Goal: Task Accomplishment & Management: Use online tool/utility

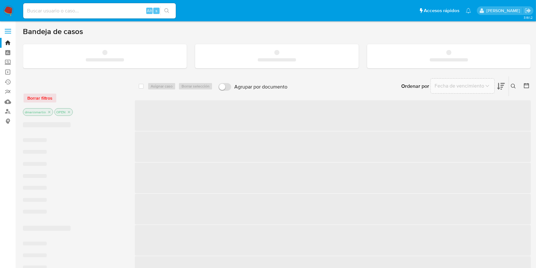
click at [44, 8] on input at bounding box center [99, 11] width 153 height 8
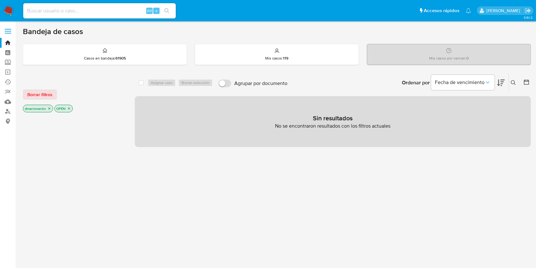
click at [50, 108] on icon "close-filter" at bounding box center [49, 109] width 4 height 4
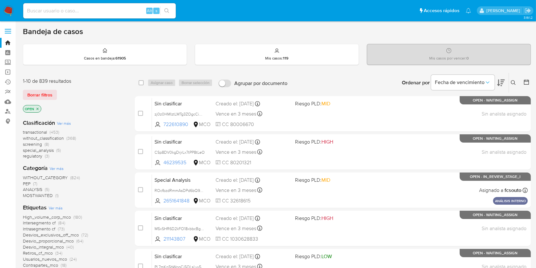
click at [50, 108] on div "OPEN" at bounding box center [74, 109] width 102 height 9
click at [38, 107] on icon "close-filter" at bounding box center [38, 109] width 4 height 4
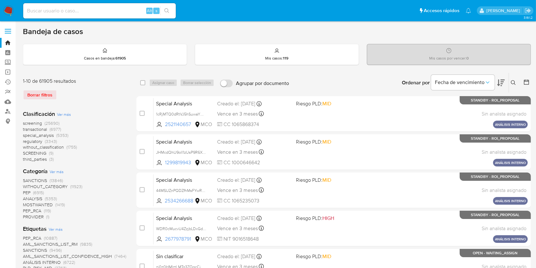
click at [512, 79] on button at bounding box center [514, 83] width 10 height 8
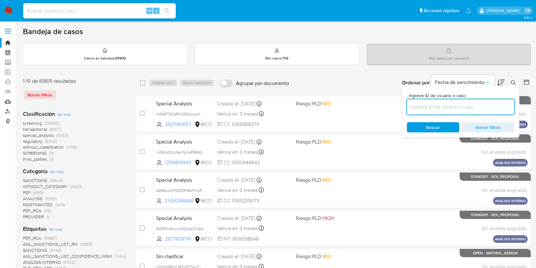
click at [434, 108] on input at bounding box center [461, 107] width 108 height 8
type input "MbwWsR77Ml9faUoiu2rGi1FR"
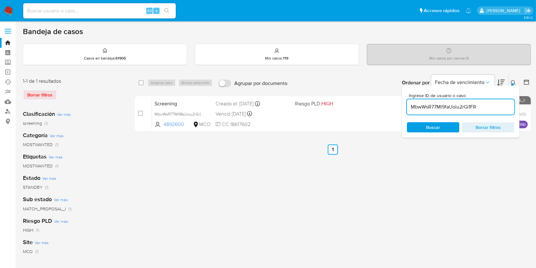
click at [499, 67] on div "Bandeja de casos Casos en bandeja : 61905 Mis casos : 119 Mis casos por vencer …" at bounding box center [277, 189] width 508 height 325
click at [443, 126] on span "Buscar" at bounding box center [434, 127] width 44 height 9
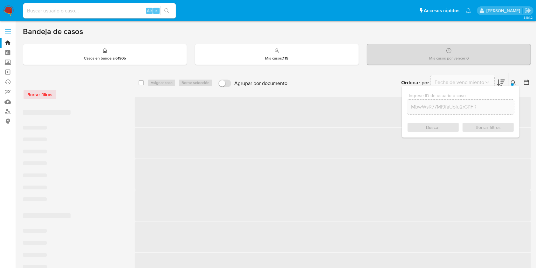
click at [513, 84] on div at bounding box center [512, 84] width 3 height 3
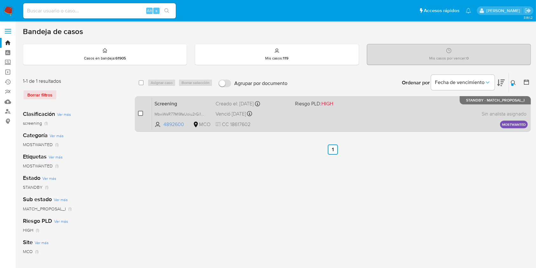
click at [140, 112] on input "checkbox" at bounding box center [140, 113] width 5 height 5
checkbox input "true"
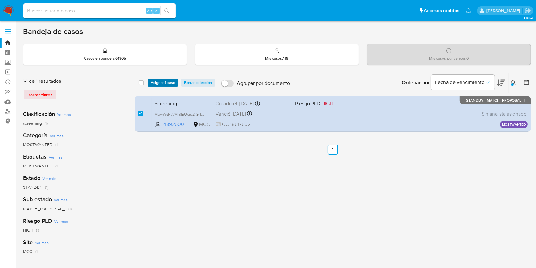
click at [163, 80] on span "Asignar 1 caso" at bounding box center [163, 83] width 24 height 6
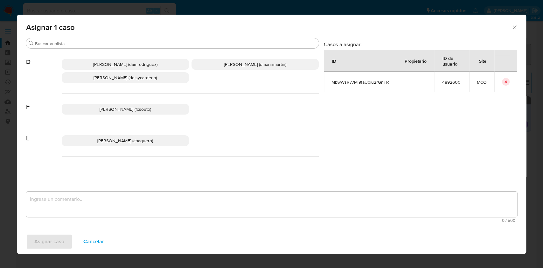
click at [243, 67] on span "David Esteban Marin Martinez (dmarinmartin)" at bounding box center [255, 64] width 62 height 6
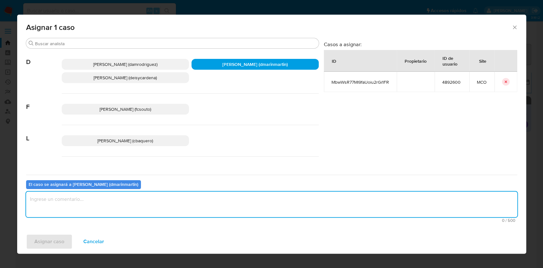
click at [227, 194] on textarea "assign-modal" at bounding box center [271, 203] width 491 height 25
type textarea "Cierre nvl 2"
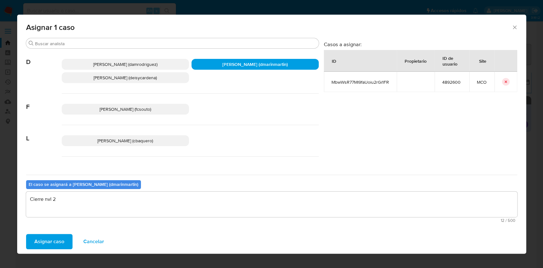
click at [26, 234] on button "Asignar caso" at bounding box center [49, 241] width 46 height 15
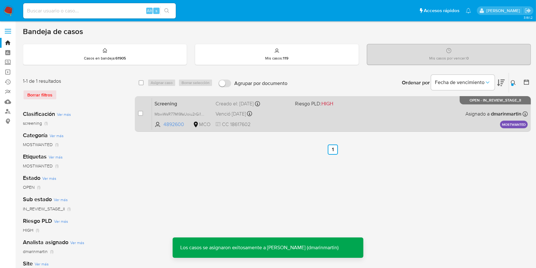
click at [285, 114] on div "Venció hace 4 días Vence el 03/10/2025 08:52:59" at bounding box center [253, 113] width 74 height 9
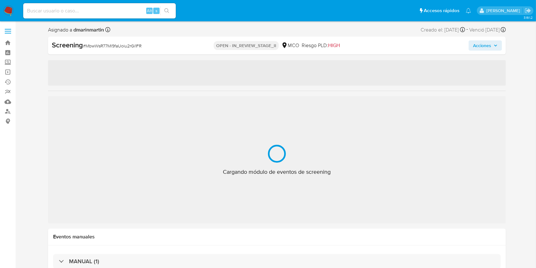
select select "10"
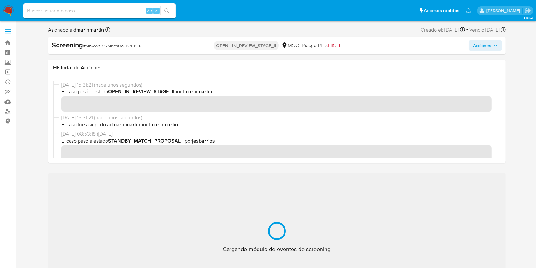
click at [485, 45] on span "Acciones" at bounding box center [482, 45] width 18 height 10
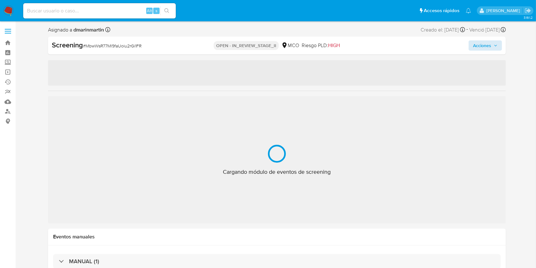
select select "10"
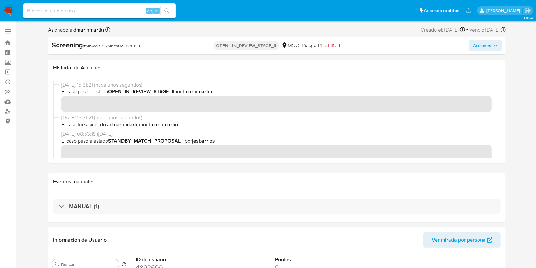
click at [487, 45] on span "Acciones" at bounding box center [482, 45] width 18 height 10
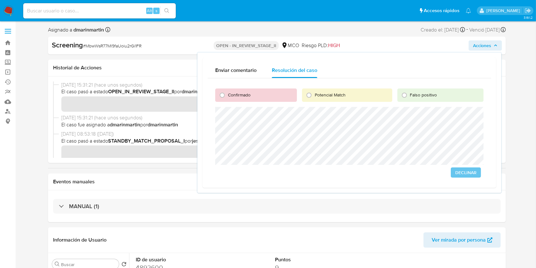
click at [432, 94] on span "Falso positivo" at bounding box center [423, 95] width 27 height 6
click at [410, 94] on input "Falso positivo" at bounding box center [405, 95] width 10 height 10
radio input "true"
click at [417, 173] on span "Declinar" at bounding box center [423, 172] width 21 height 9
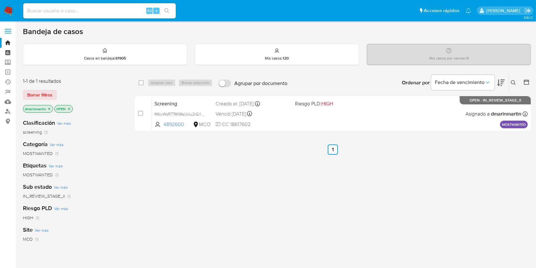
click at [10, 48] on link "Tablero" at bounding box center [38, 53] width 76 height 10
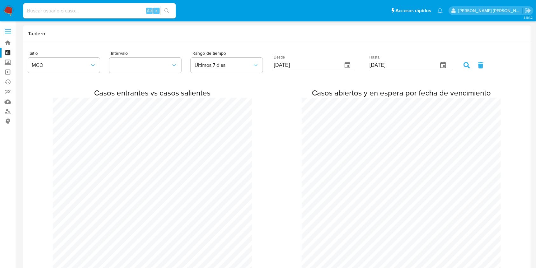
scroll to position [547, 536]
click at [3, 47] on link "Bandeja" at bounding box center [38, 43] width 76 height 10
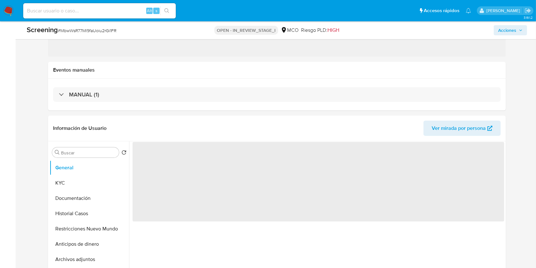
select select "10"
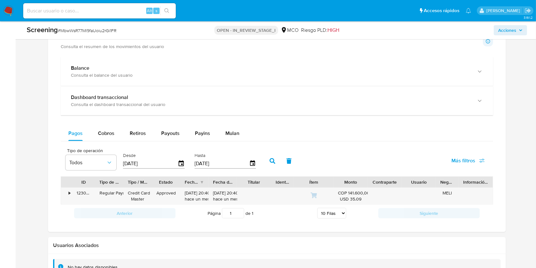
scroll to position [569, 0]
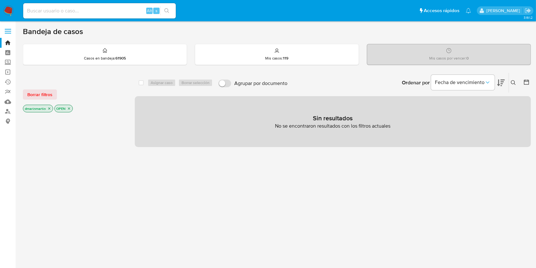
click at [48, 107] on icon "close-filter" at bounding box center [49, 109] width 4 height 4
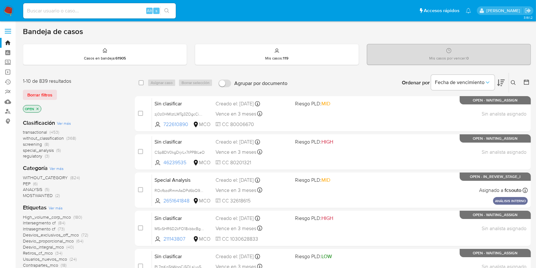
click at [38, 108] on icon "close-filter" at bounding box center [38, 109] width 4 height 4
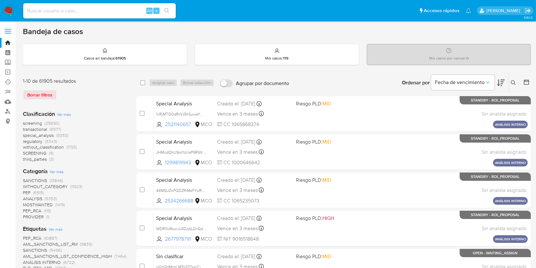
click at [514, 81] on icon at bounding box center [513, 82] width 5 height 5
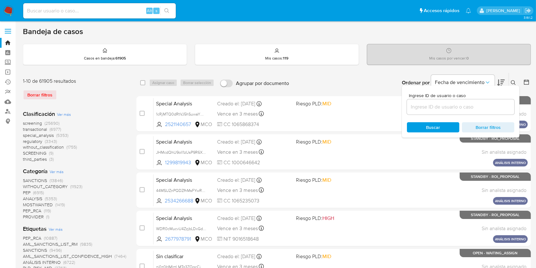
click at [468, 106] on input at bounding box center [461, 107] width 108 height 8
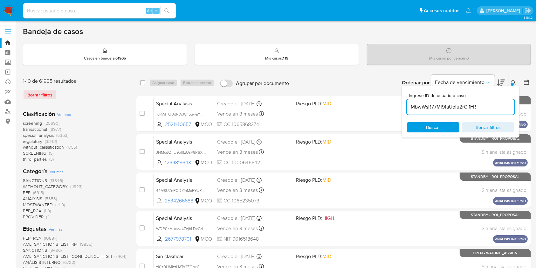
type input "MbwWsR77Ml9faUoiu2rGi1FR"
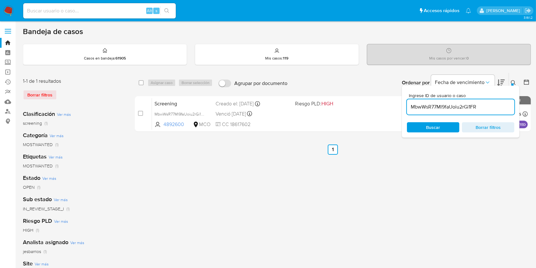
click at [481, 170] on div "select-all-cases-checkbox Asignar caso Borrar selección Agrupar por documento O…" at bounding box center [333, 212] width 396 height 279
click at [514, 82] on icon at bounding box center [513, 82] width 5 height 5
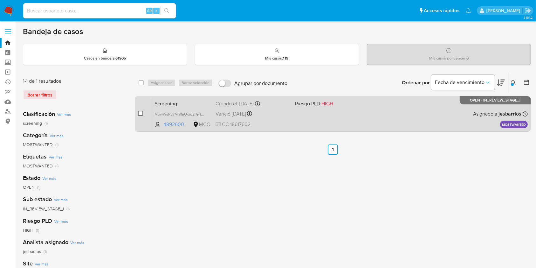
click at [139, 113] on input "checkbox" at bounding box center [140, 113] width 5 height 5
checkbox input "true"
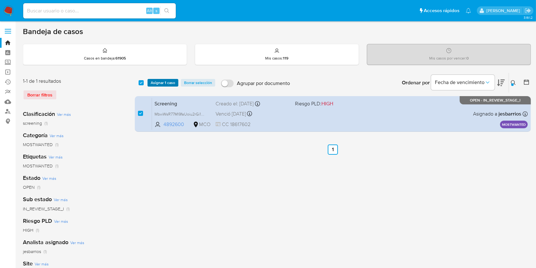
click at [158, 83] on span "Asignar 1 caso" at bounding box center [163, 83] width 24 height 6
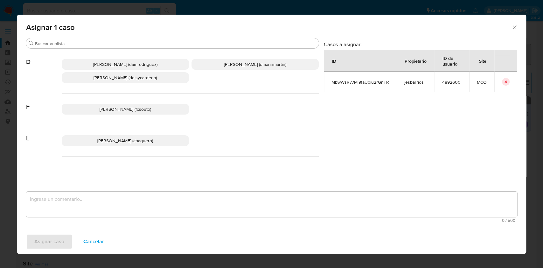
click at [237, 62] on span "David Esteban Marin Martinez (dmarinmartin)" at bounding box center [255, 64] width 62 height 6
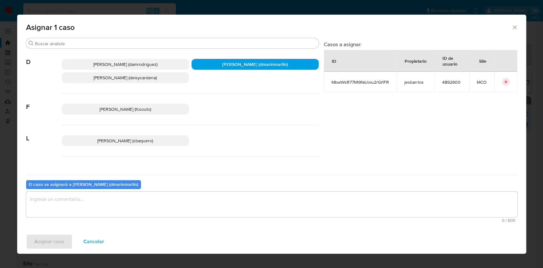
click at [187, 199] on textarea "assign-modal" at bounding box center [271, 203] width 491 height 25
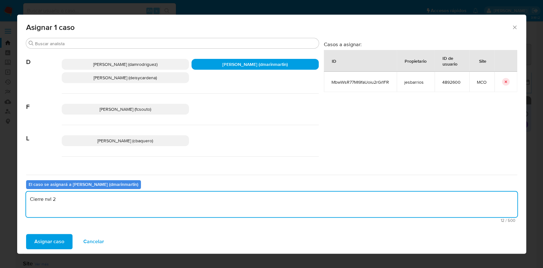
type textarea "Cierre nvl 2"
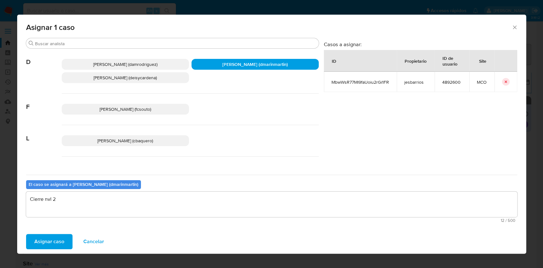
click at [26, 234] on button "Asignar caso" at bounding box center [49, 241] width 46 height 15
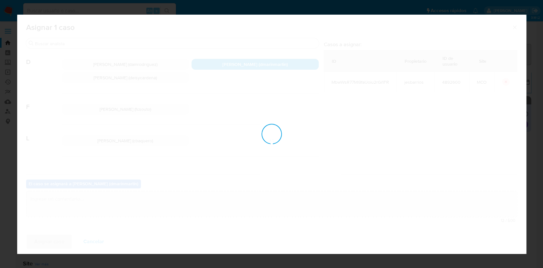
checkbox input "false"
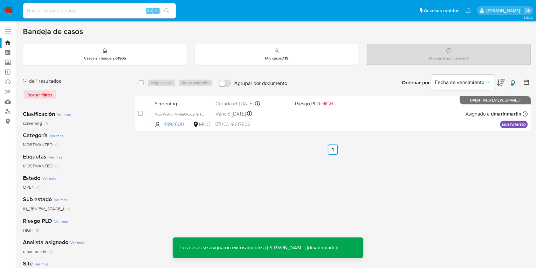
click at [327, 113] on span at bounding box center [332, 113] width 74 height 1
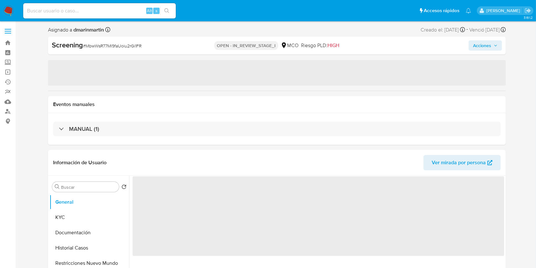
select select "10"
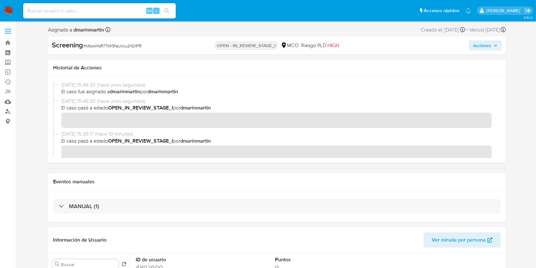
click at [490, 48] on span "Acciones" at bounding box center [482, 45] width 18 height 10
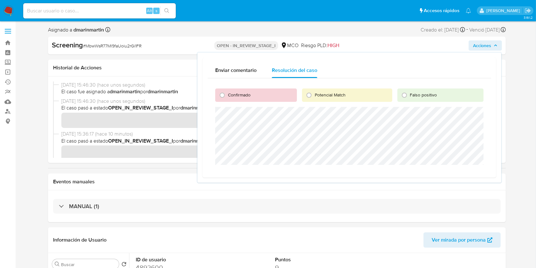
click at [425, 92] on span "Falso positivo" at bounding box center [423, 95] width 27 height 6
click at [410, 92] on input "Falso positivo" at bounding box center [405, 95] width 10 height 10
radio input "true"
click at [466, 175] on span "Cerrar Caso" at bounding box center [461, 172] width 31 height 9
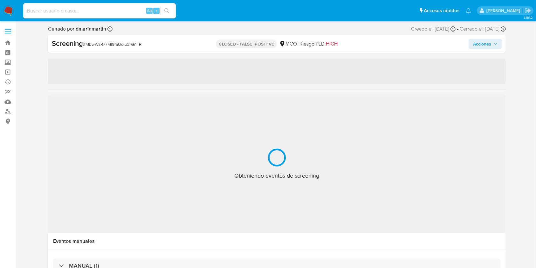
select select "10"
